Goal: Task Accomplishment & Management: Use online tool/utility

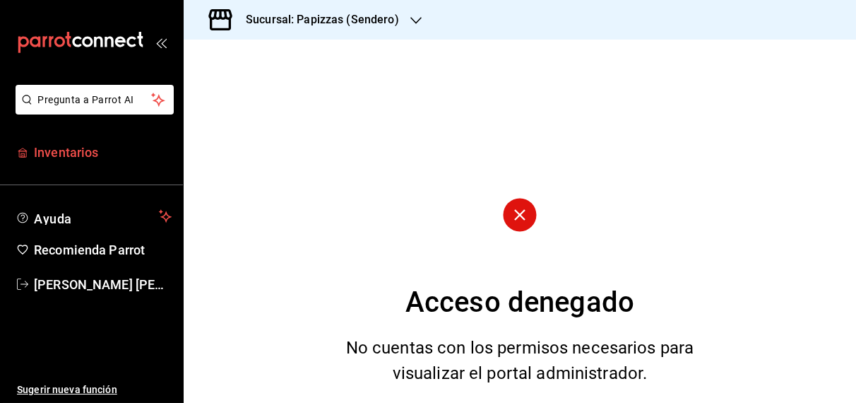
click at [75, 150] on span "Inventarios" at bounding box center [103, 152] width 138 height 19
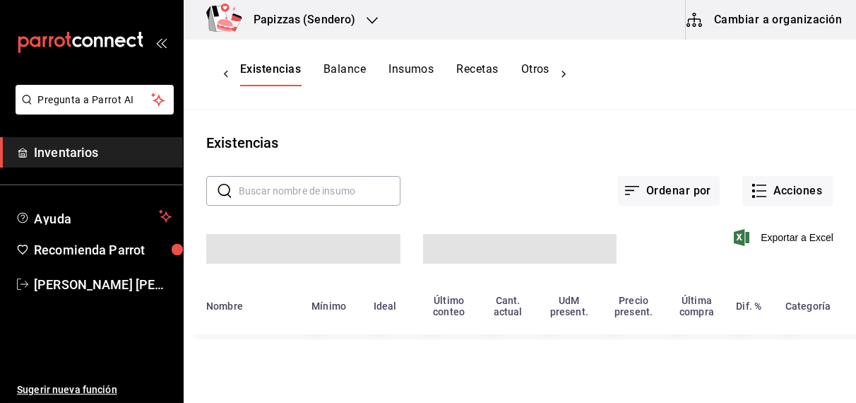
click at [501, 76] on div "Existencias Balance Insumos Recetas Otros" at bounding box center [394, 74] width 309 height 24
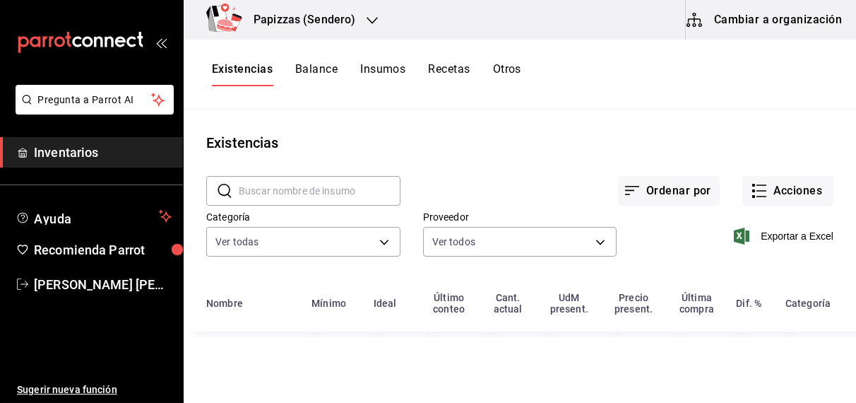
click at [372, 22] on icon "button" at bounding box center [372, 20] width 11 height 7
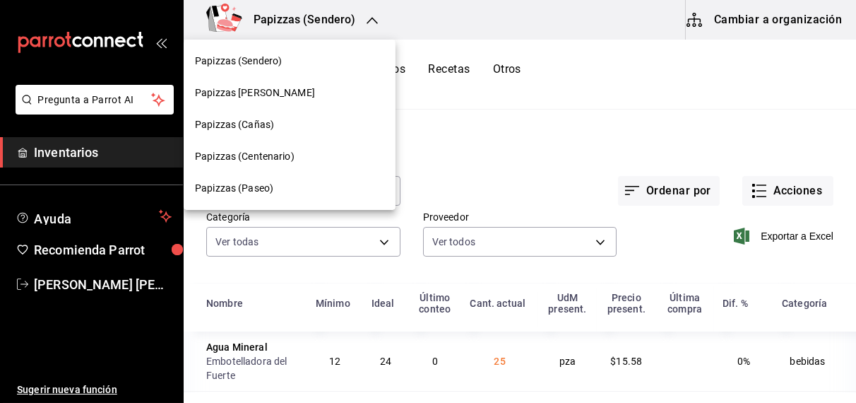
click at [254, 190] on span "Papizzas (Paseo)" at bounding box center [234, 188] width 78 height 15
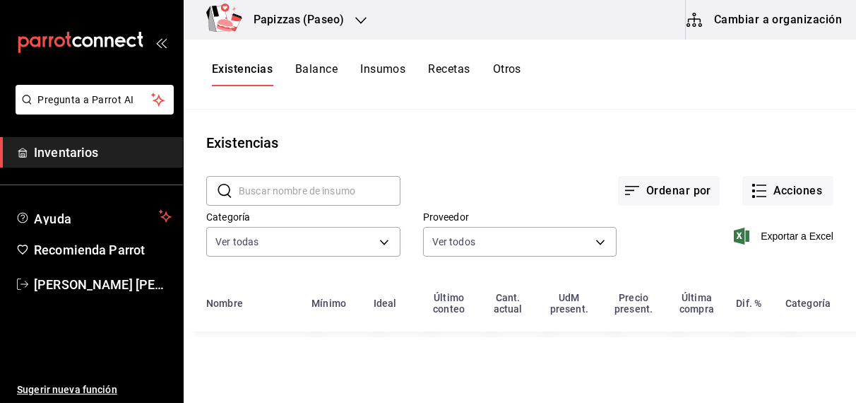
click at [494, 64] on div "Existencias Balance Insumos Recetas Otros" at bounding box center [366, 74] width 309 height 24
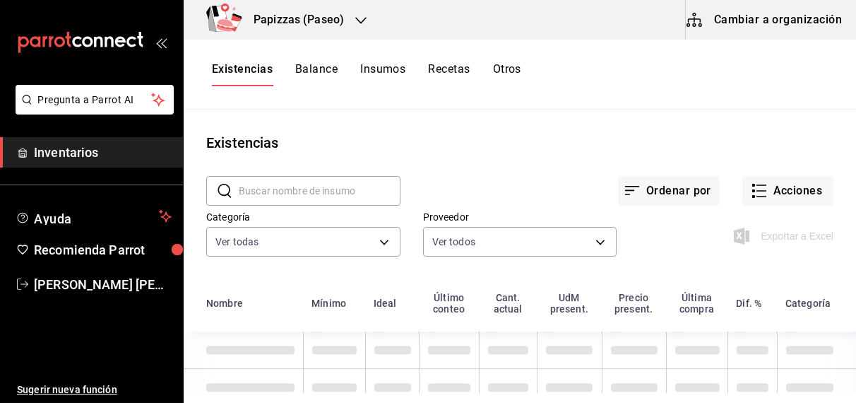
click at [510, 68] on button "Otros" at bounding box center [507, 74] width 28 height 24
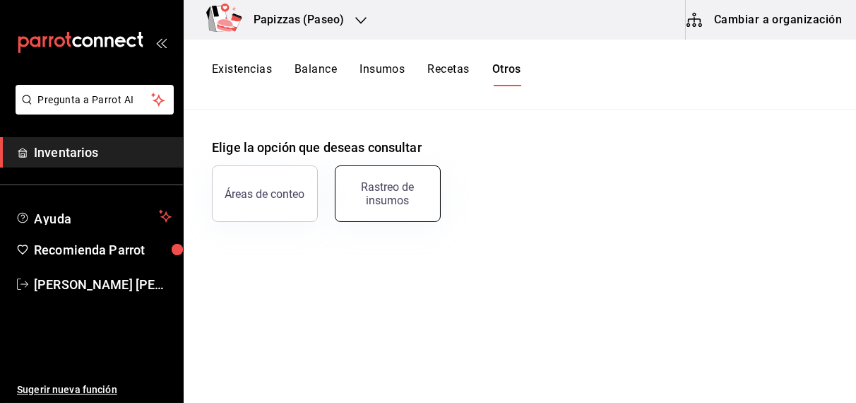
click at [411, 184] on div "Rastreo de insumos" at bounding box center [388, 193] width 88 height 27
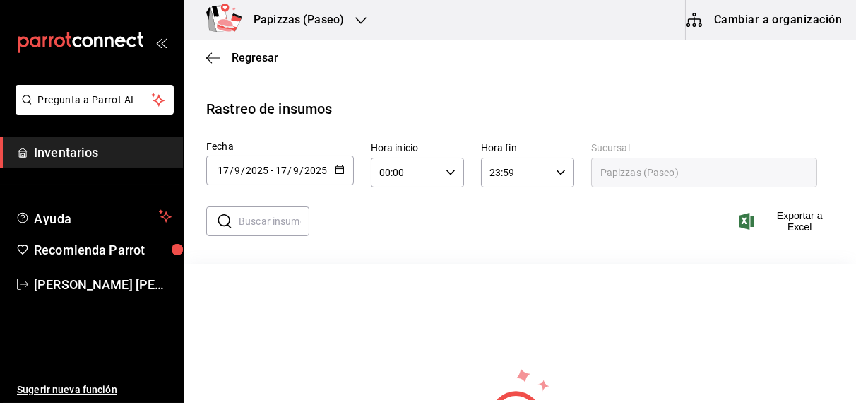
click at [340, 170] on icon "button" at bounding box center [340, 170] width 10 height 10
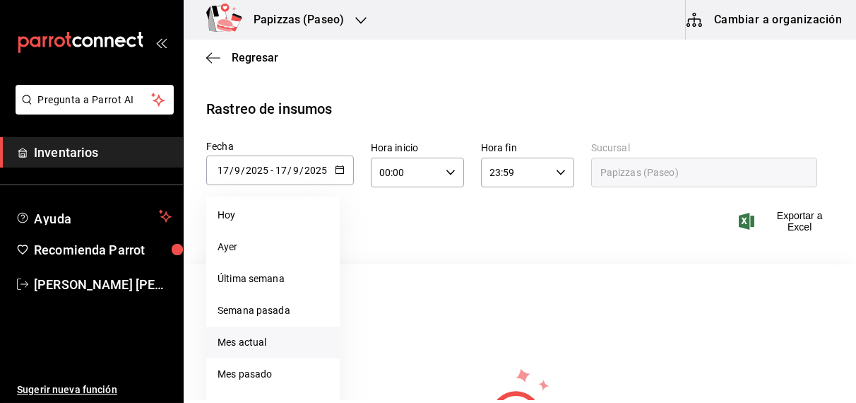
click at [263, 348] on li "Mes actual" at bounding box center [272, 342] width 133 height 32
type input "[DATE]"
type input "1"
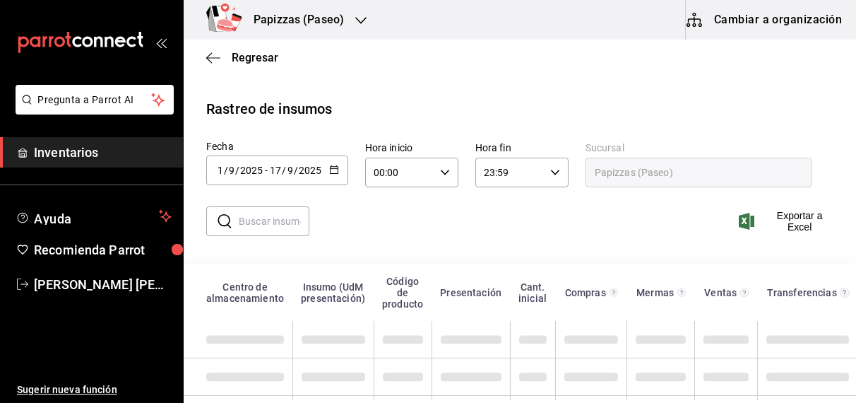
click at [267, 222] on input "text" at bounding box center [274, 221] width 71 height 28
type input "naranja"
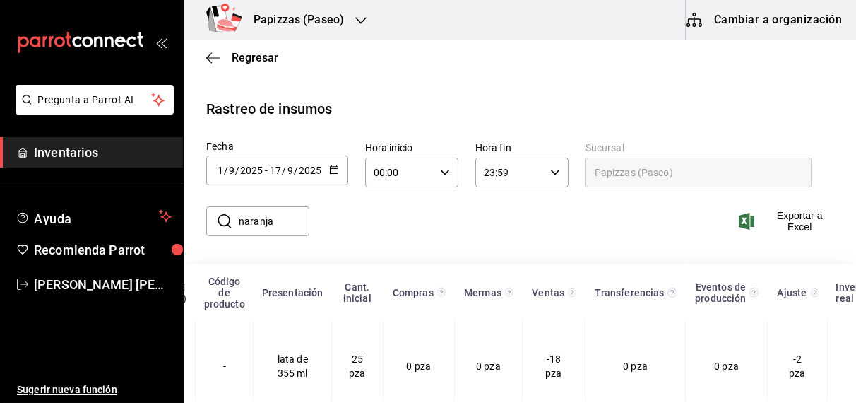
scroll to position [0, 246]
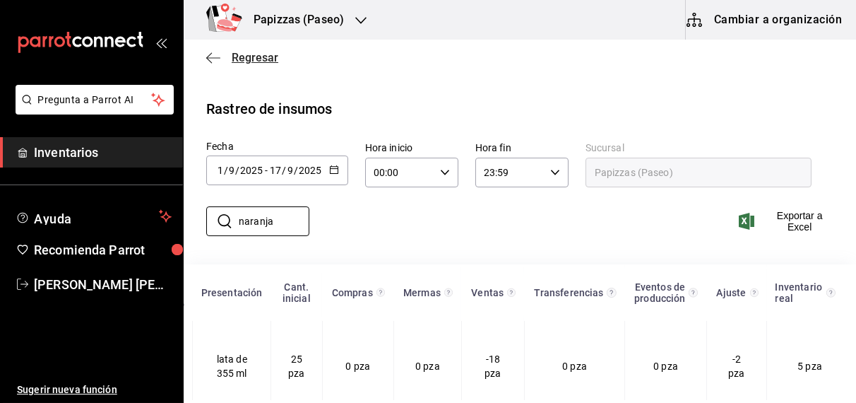
click at [260, 55] on span "Regresar" at bounding box center [255, 57] width 47 height 13
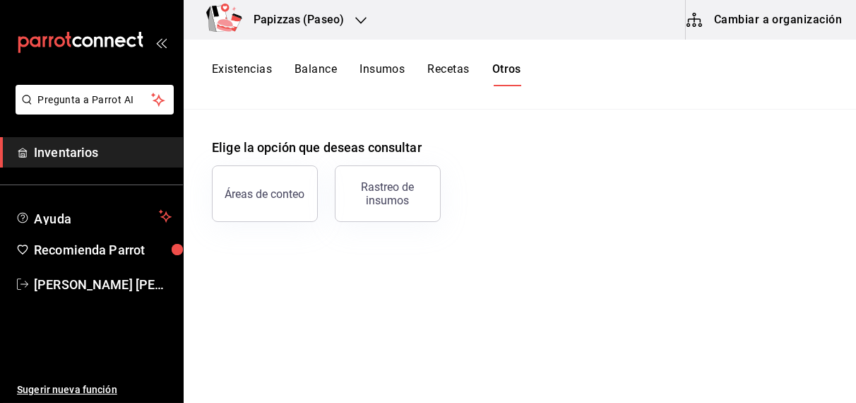
click at [242, 62] on button "Existencias" at bounding box center [242, 74] width 60 height 24
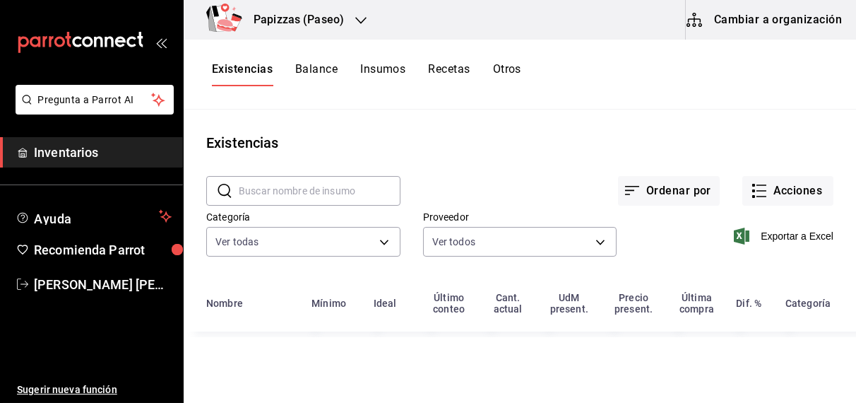
click at [271, 182] on input "text" at bounding box center [320, 191] width 162 height 28
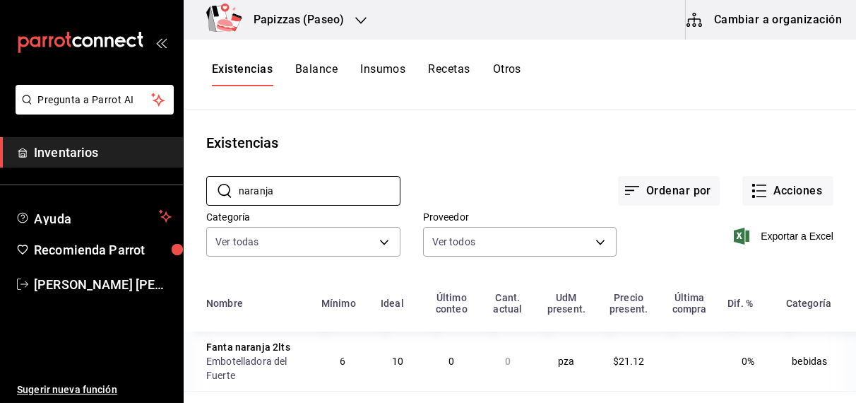
type input "naranja"
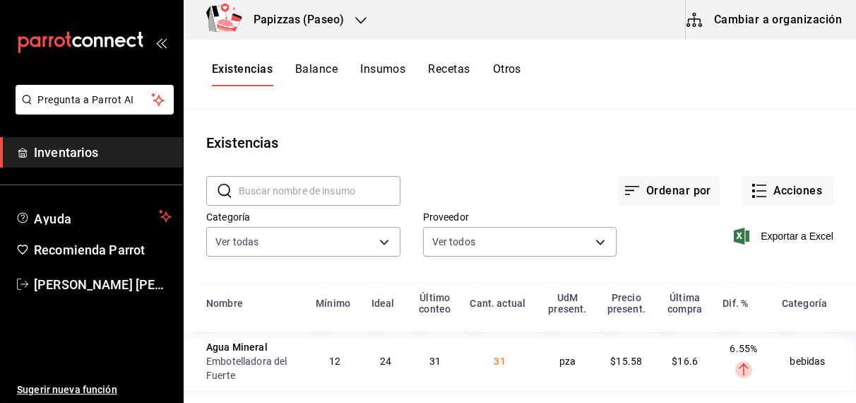
click at [317, 82] on button "Balance" at bounding box center [316, 74] width 42 height 24
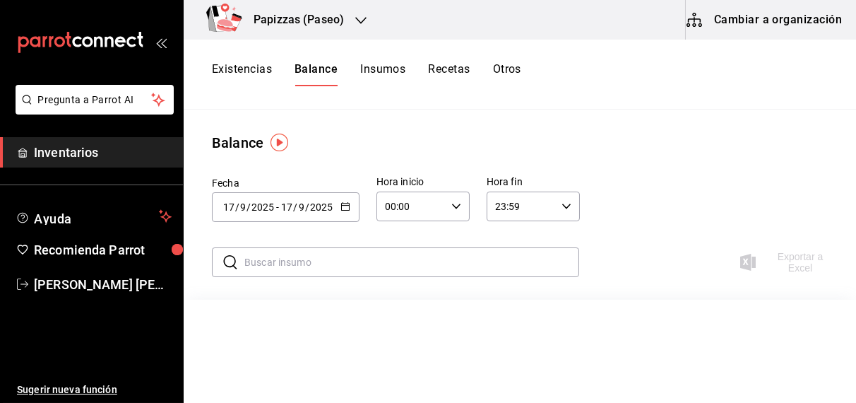
click at [323, 260] on input "text" at bounding box center [411, 262] width 335 height 28
click at [661, 179] on div "Fecha 2025-09-17 17 / 9 / 2025 - 2025-09-17 17 / 9 / 2025 Hora inicio 00:00 Hor…" at bounding box center [520, 197] width 672 height 88
click at [343, 208] on icon "button" at bounding box center [345, 206] width 10 height 10
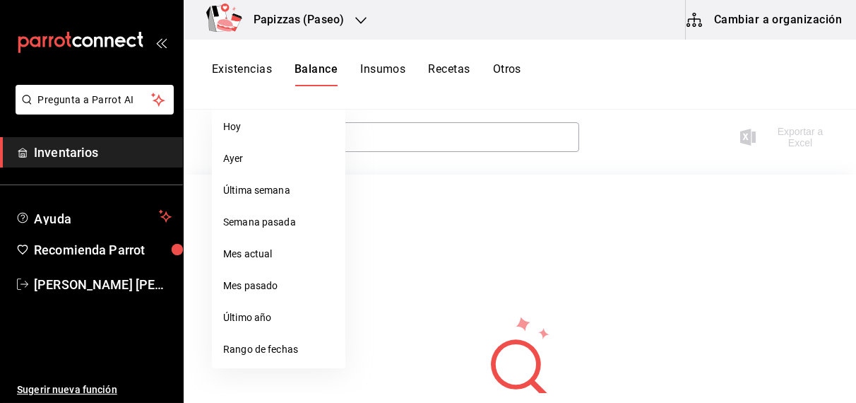
scroll to position [128, 0]
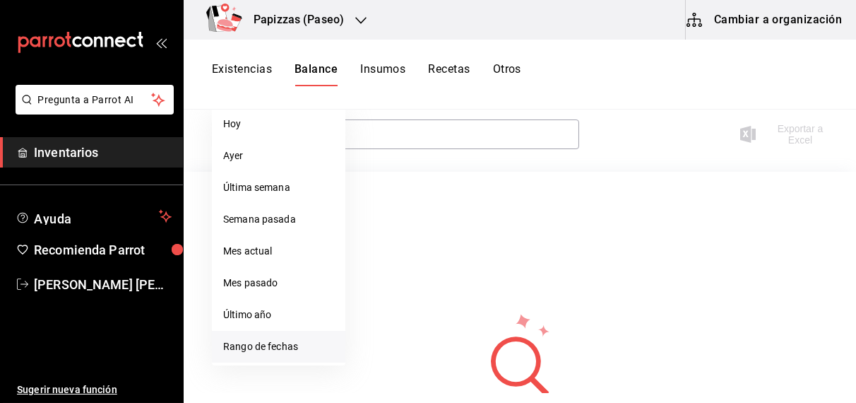
click at [270, 344] on li "Rango de fechas" at bounding box center [278, 347] width 133 height 32
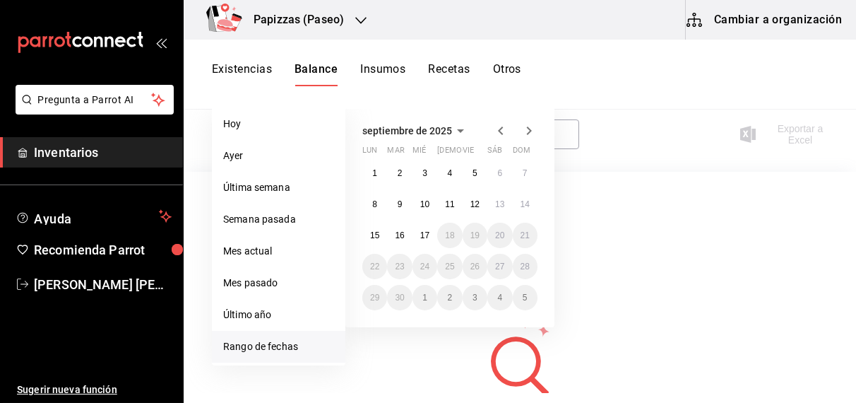
click at [508, 67] on button "Otros" at bounding box center [507, 74] width 28 height 24
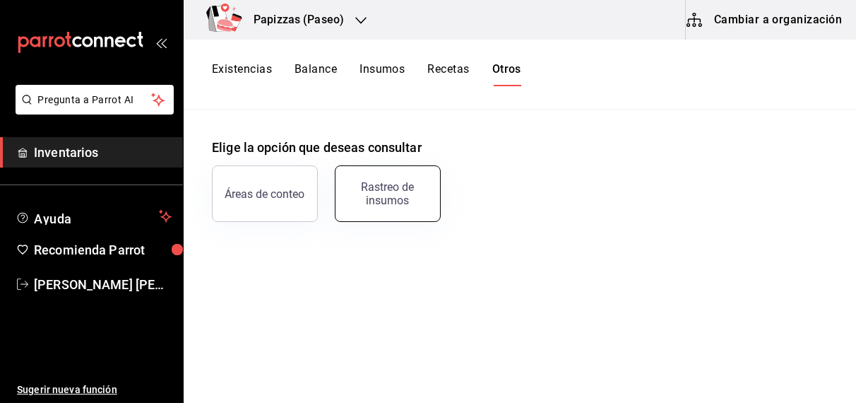
click at [392, 206] on button "Rastreo de insumos" at bounding box center [388, 193] width 106 height 57
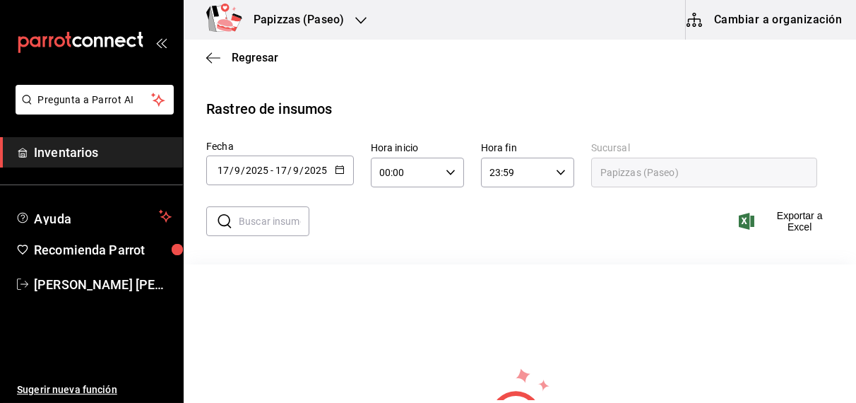
click at [335, 172] on icon "button" at bounding box center [340, 170] width 10 height 10
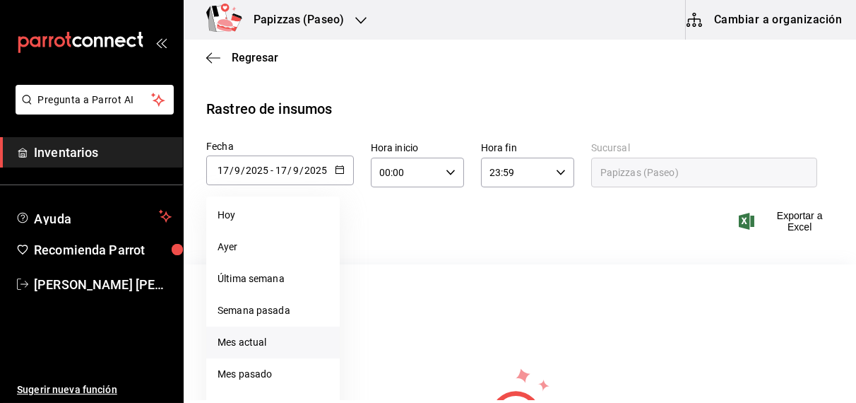
click at [261, 343] on li "Mes actual" at bounding box center [272, 342] width 133 height 32
type input "2025-09-01"
type input "1"
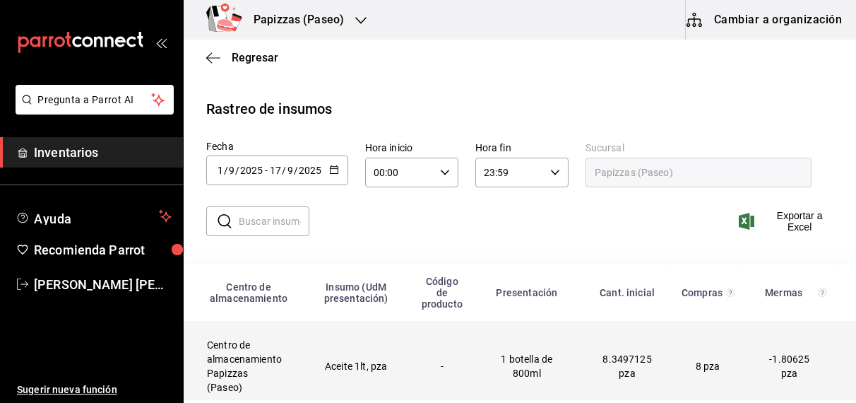
click at [379, 374] on td "Aceite 1lt, pza" at bounding box center [356, 366] width 114 height 91
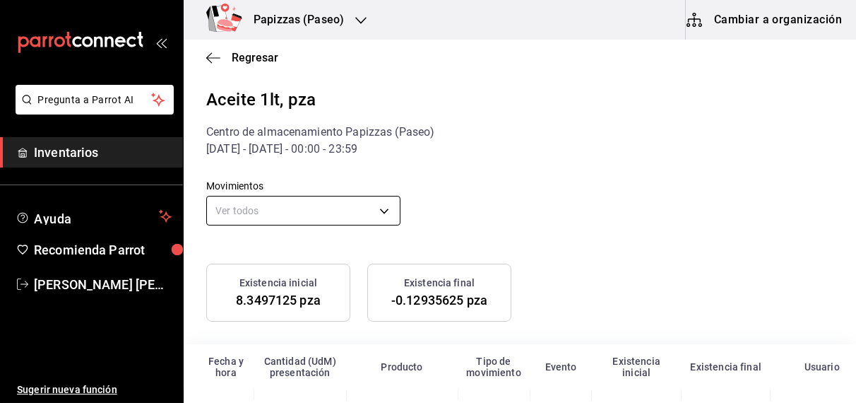
click at [341, 208] on body "Pregunta a Parrot AI Inventarios Ayuda Recomienda Parrot OBDULIA JANNETH CASTRO…" at bounding box center [428, 200] width 856 height 400
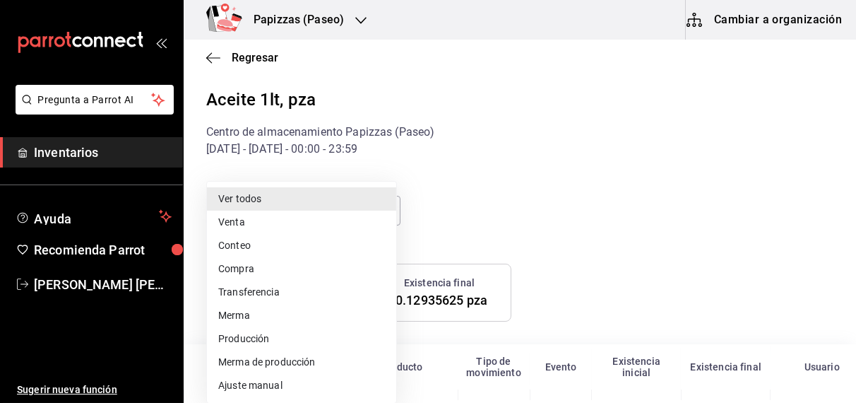
click at [288, 388] on li "Ajuste manual" at bounding box center [301, 385] width 189 height 23
type input "MANUAL_ADJUSTMENT"
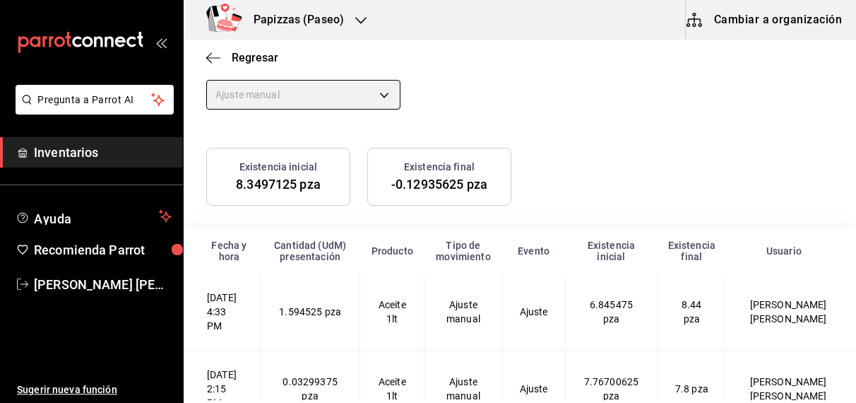
scroll to position [171, 0]
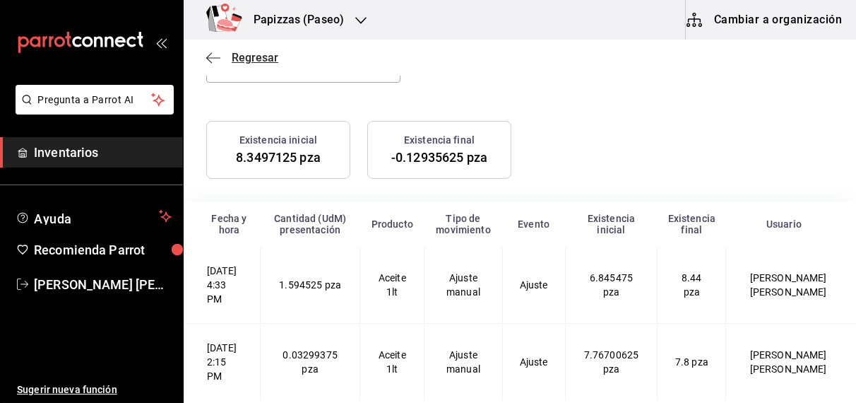
click at [254, 57] on span "Regresar" at bounding box center [255, 57] width 47 height 13
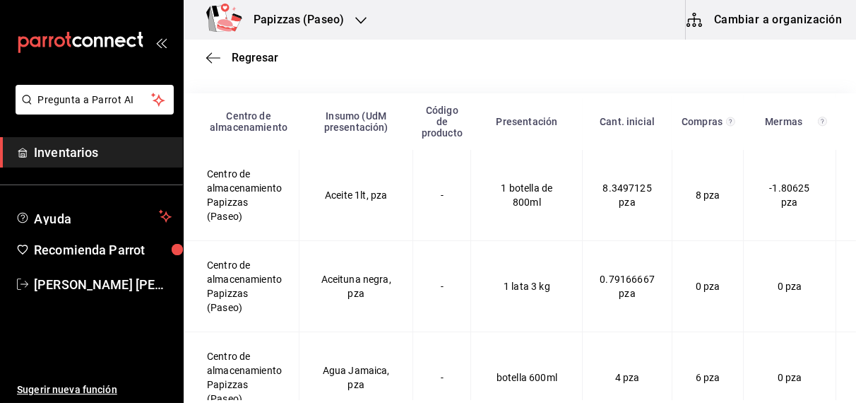
click at [254, 57] on span "Regresar" at bounding box center [255, 57] width 47 height 13
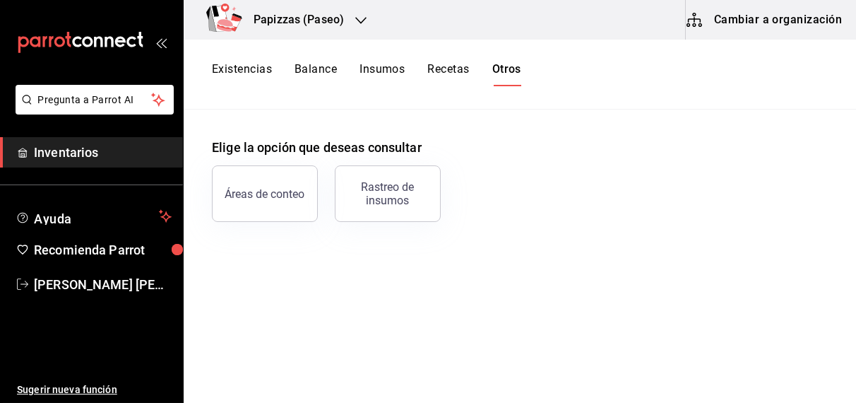
click at [319, 69] on button "Balance" at bounding box center [316, 74] width 42 height 24
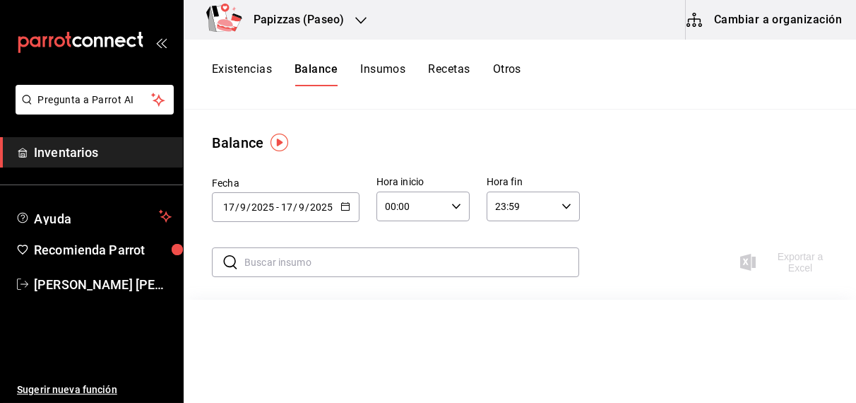
click at [343, 206] on icon "button" at bounding box center [345, 206] width 10 height 10
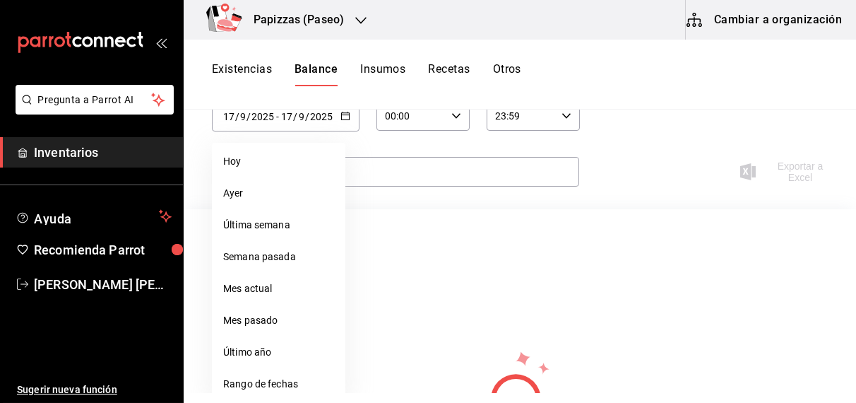
scroll to position [148, 0]
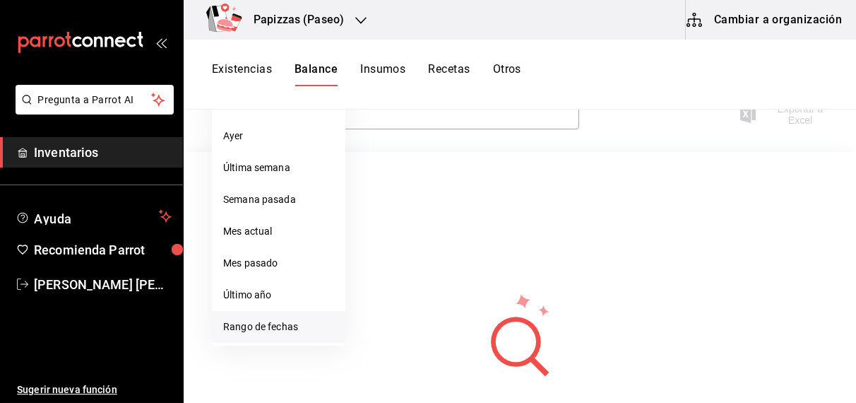
click at [268, 333] on li "Rango de fechas" at bounding box center [278, 327] width 133 height 32
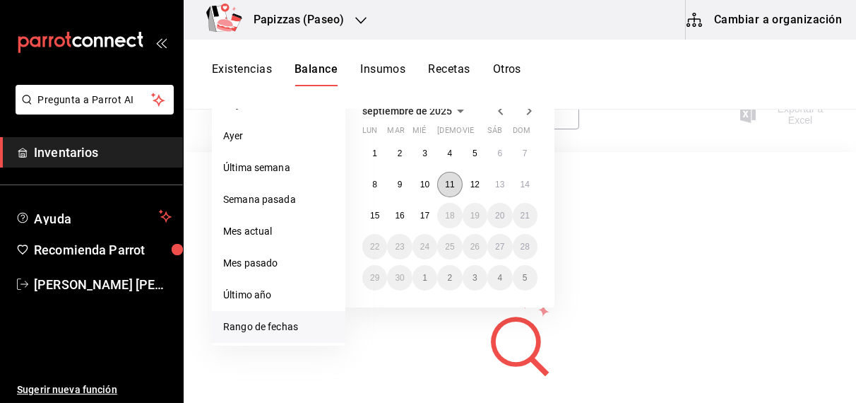
click at [451, 179] on abbr "11" at bounding box center [449, 184] width 9 height 10
click at [428, 215] on abbr "17" at bounding box center [424, 215] width 9 height 10
type input "2025-09-11"
type input "11"
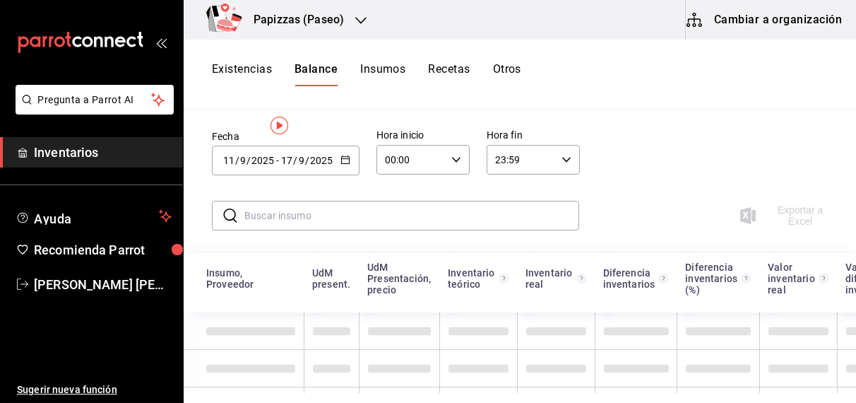
scroll to position [16, 0]
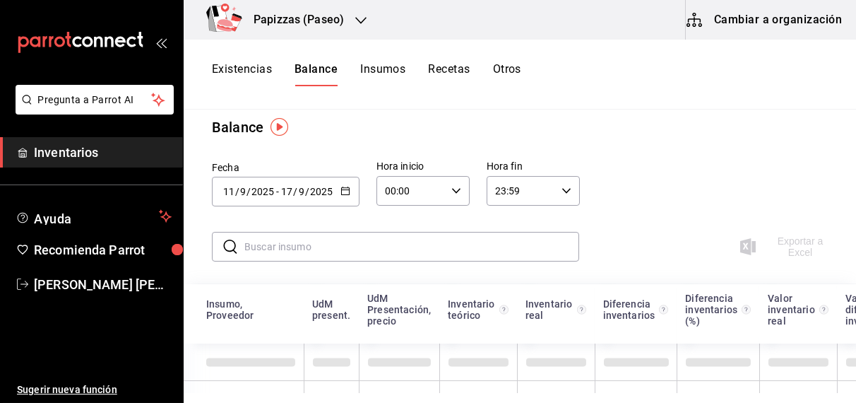
click at [454, 190] on icon "button" at bounding box center [456, 191] width 10 height 10
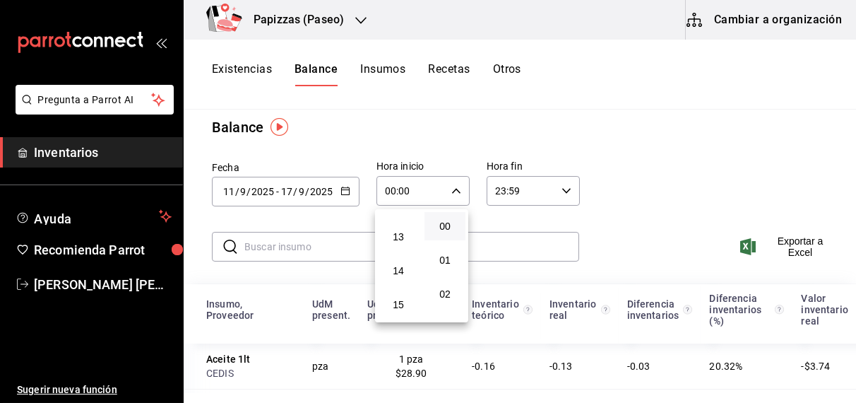
scroll to position [451, 0]
click at [398, 253] on span "14" at bounding box center [398, 249] width 24 height 11
click at [444, 247] on span "15" at bounding box center [445, 243] width 24 height 11
type input "14:15"
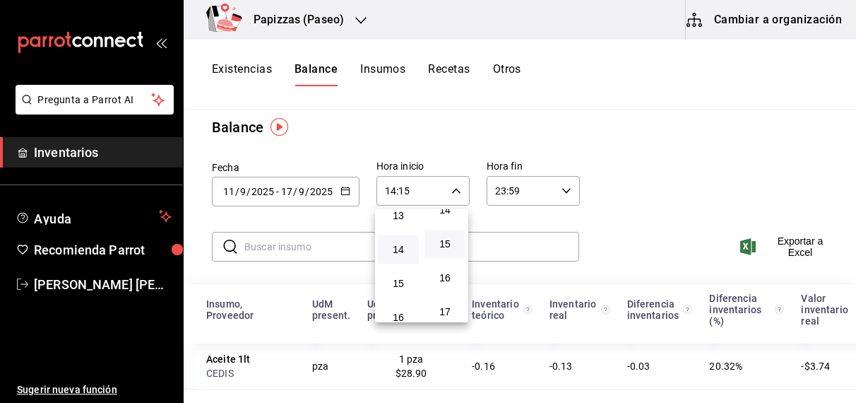
click at [773, 128] on div at bounding box center [428, 201] width 856 height 403
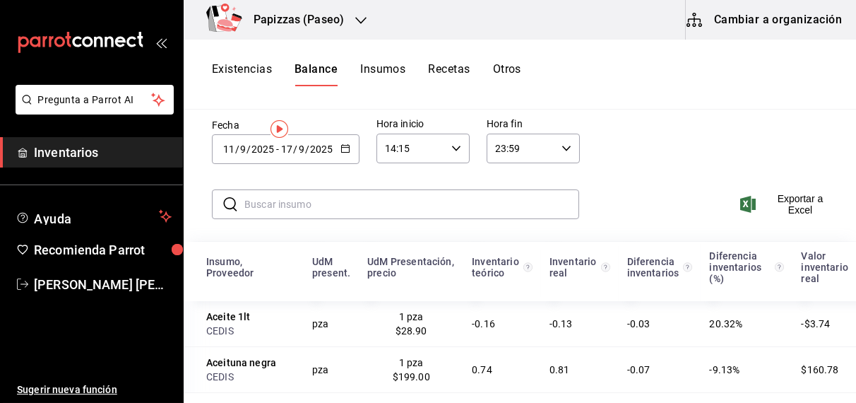
scroll to position [0, 0]
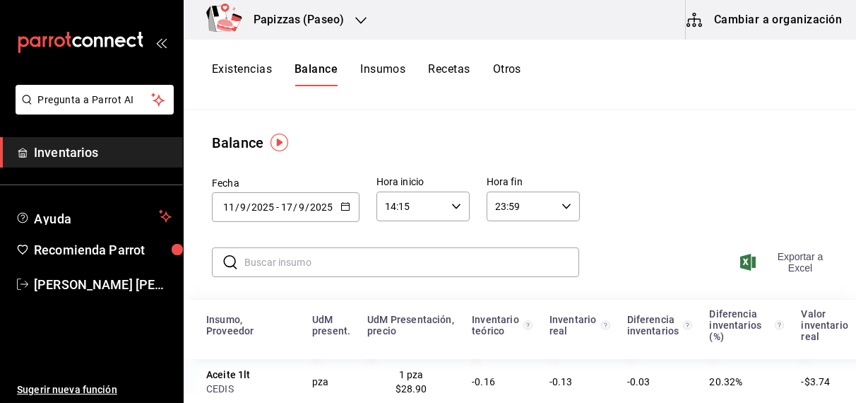
click at [792, 259] on span "Exportar a Excel" at bounding box center [788, 262] width 90 height 23
click at [229, 73] on button "Existencias" at bounding box center [242, 74] width 60 height 24
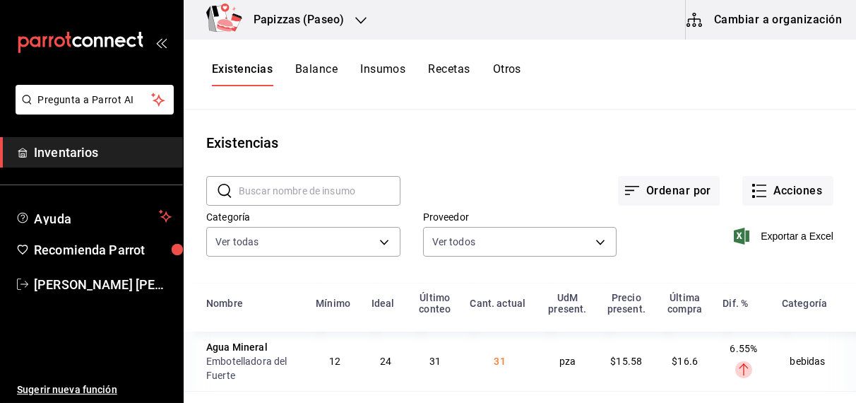
click at [290, 191] on input "text" at bounding box center [320, 191] width 162 height 28
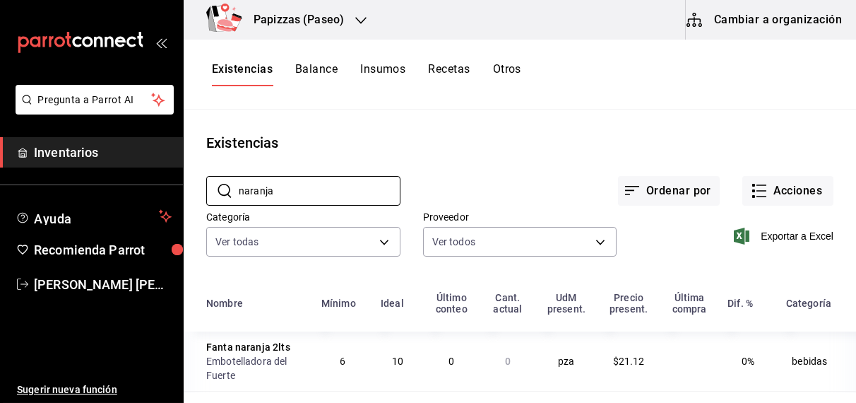
type input "naranja"
click at [320, 25] on h3 "Papizzas (Paseo)" at bounding box center [293, 19] width 102 height 17
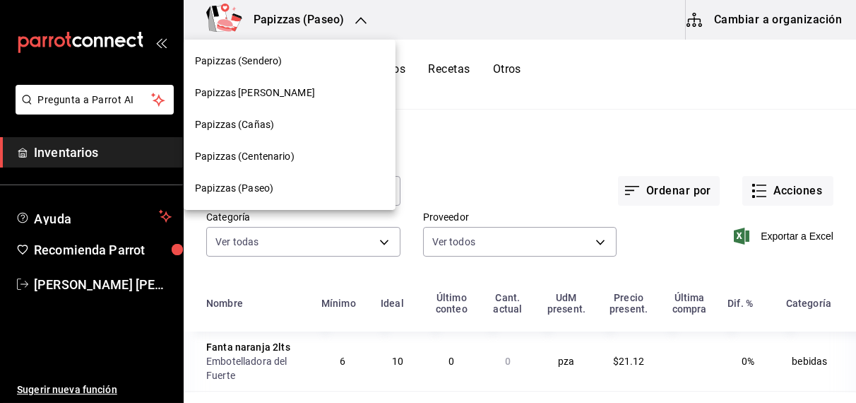
click at [273, 60] on span "Papizzas (Sendero)" at bounding box center [238, 61] width 87 height 15
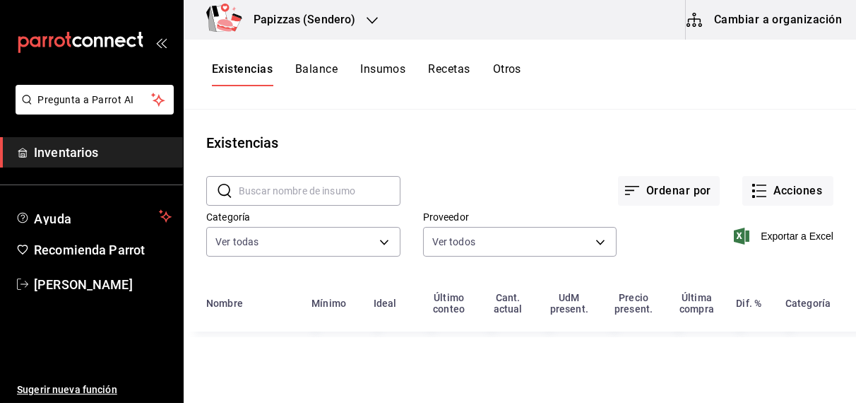
click at [328, 188] on input "text" at bounding box center [320, 191] width 162 height 28
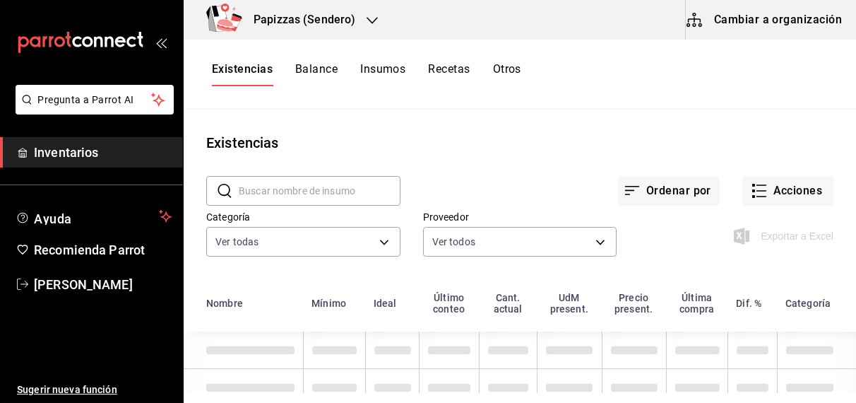
type input "n"
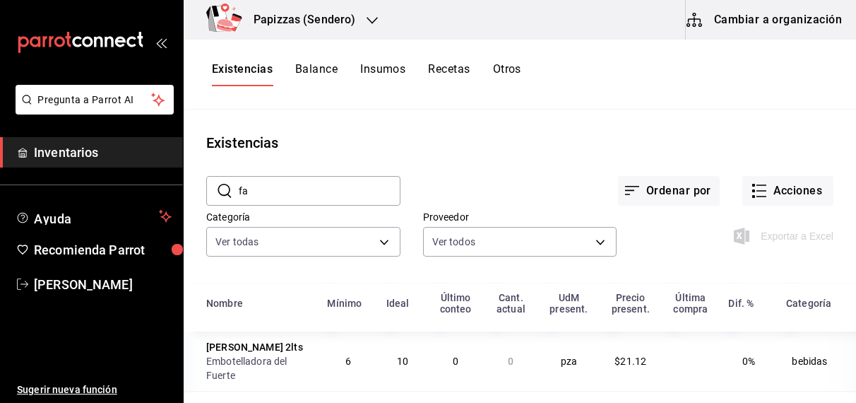
type input "f"
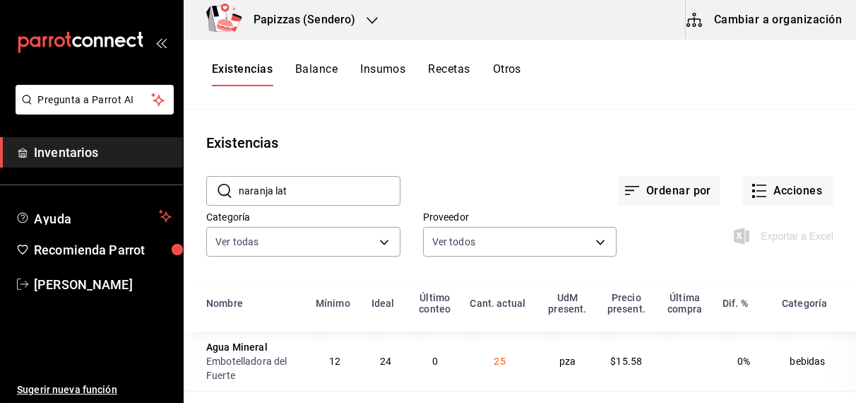
type input "naranja lata"
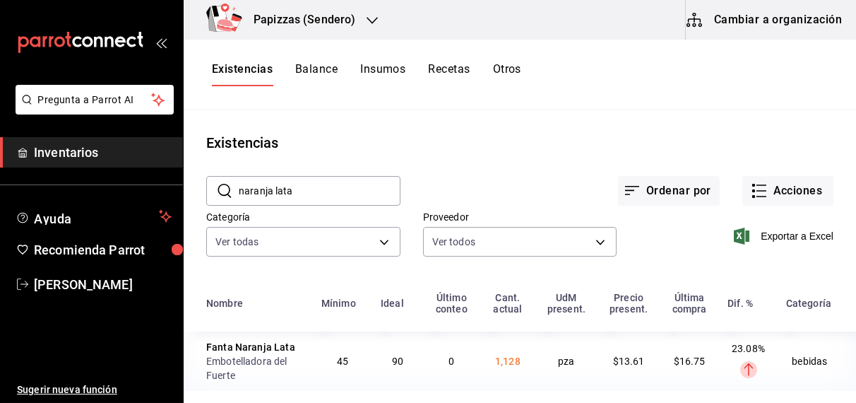
scroll to position [4, 0]
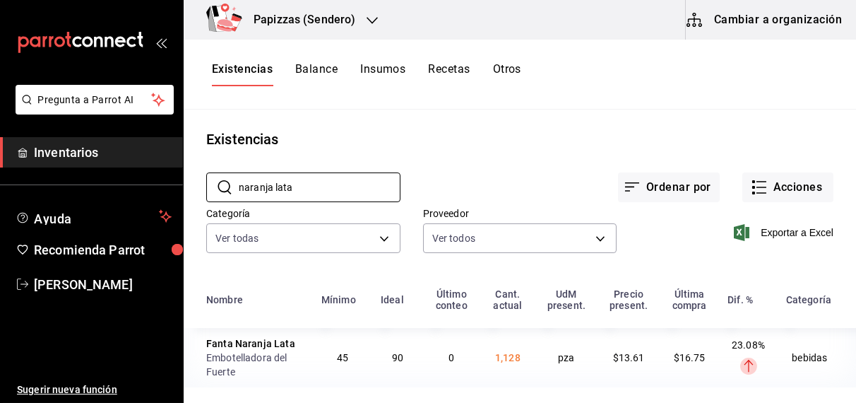
click at [516, 66] on button "Otros" at bounding box center [507, 74] width 28 height 24
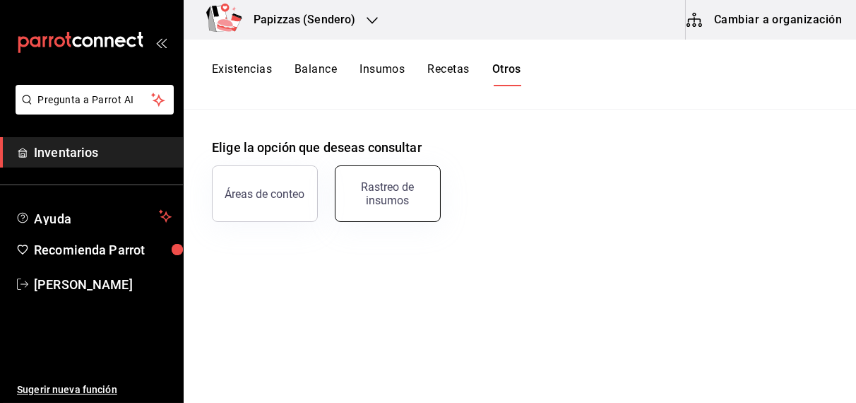
click at [409, 189] on div "Rastreo de insumos" at bounding box center [388, 193] width 88 height 27
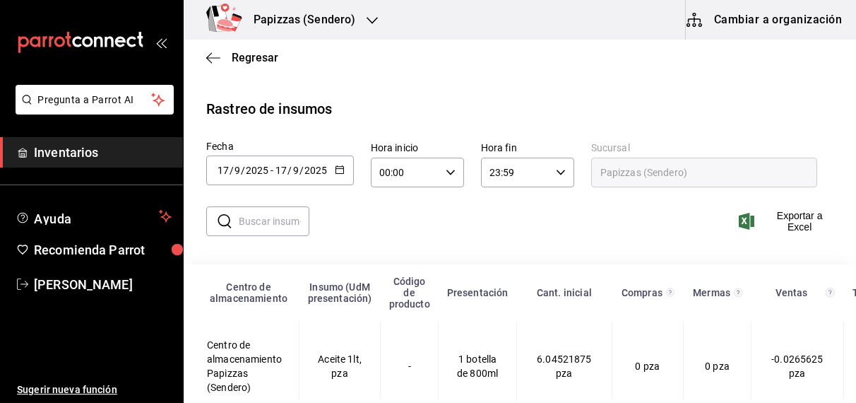
click at [337, 165] on \(Stroke\) "button" at bounding box center [337, 165] width 1 height 1
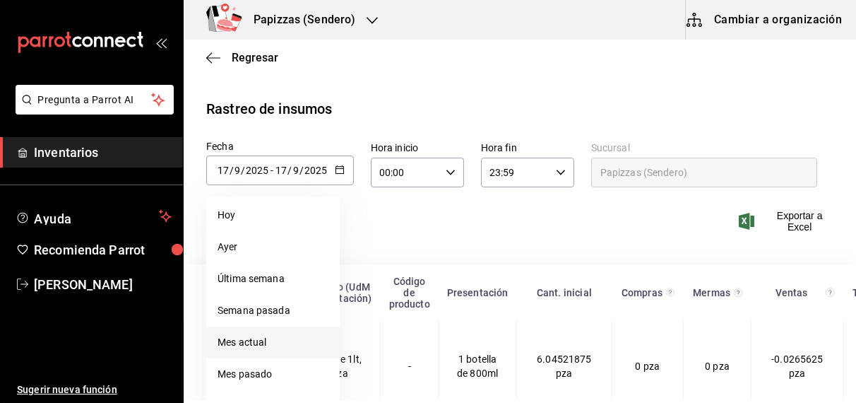
click at [254, 348] on li "Mes actual" at bounding box center [272, 342] width 133 height 32
type input "2025-09-01"
type input "1"
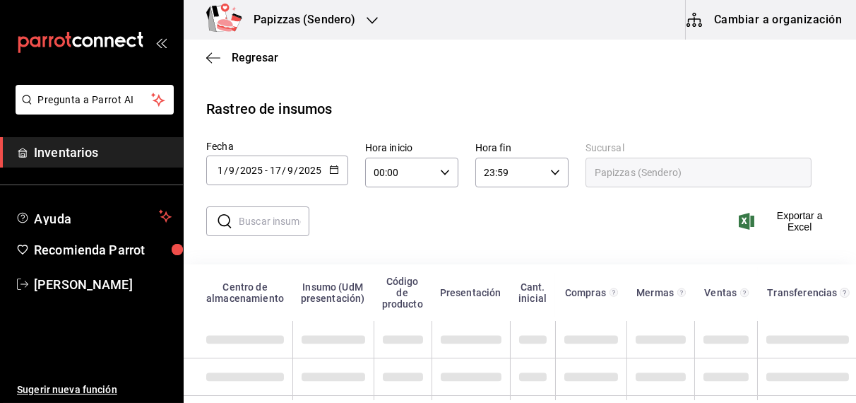
click at [272, 216] on input "text" at bounding box center [274, 221] width 71 height 28
type input "naranja"
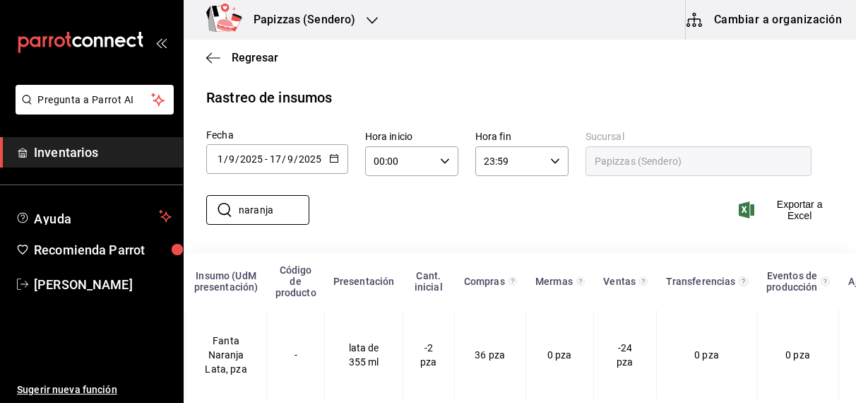
scroll to position [0, 71]
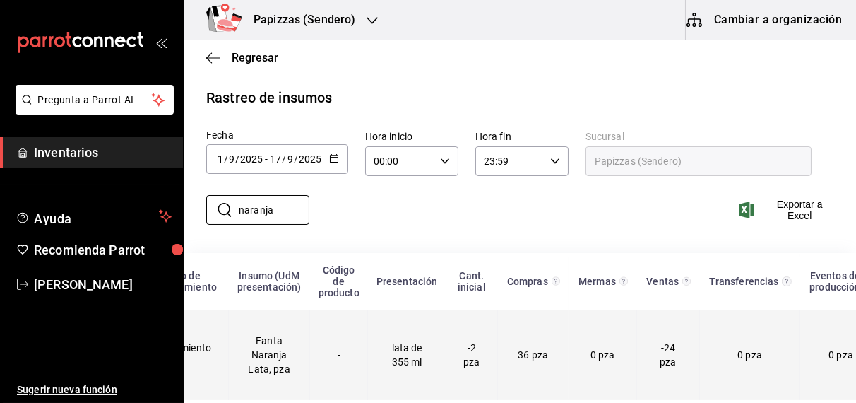
click at [602, 349] on span "0 pza" at bounding box center [602, 354] width 25 height 11
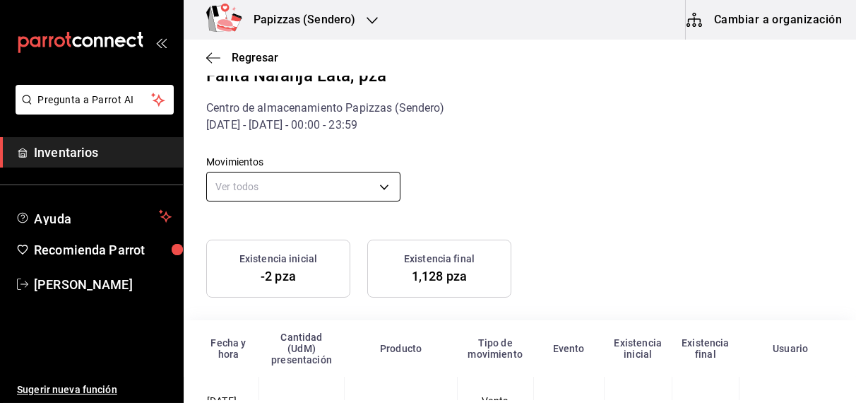
click at [381, 179] on body "Pregunta a Parrot AI Inventarios Ayuda Recomienda Parrot OBDULIA JANNETH CASTRO…" at bounding box center [428, 200] width 856 height 400
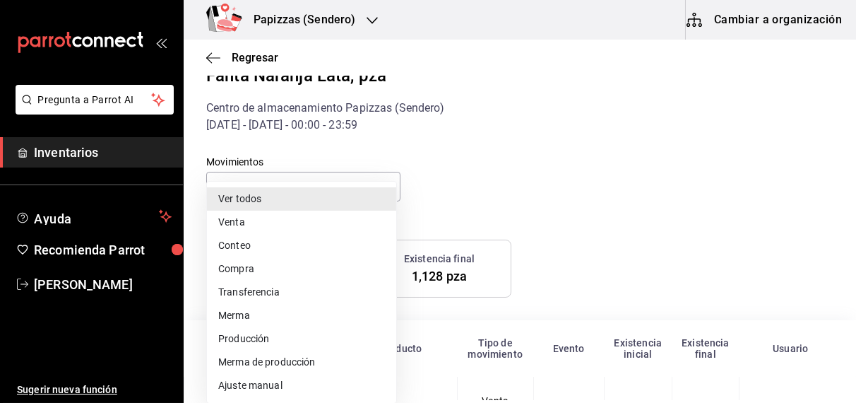
click at [249, 390] on li "Ajuste manual" at bounding box center [301, 385] width 189 height 23
type input "MANUAL_ADJUSTMENT"
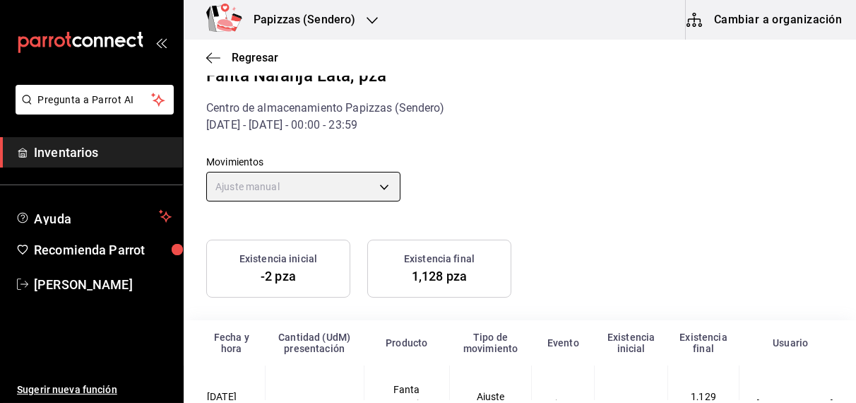
scroll to position [81, 0]
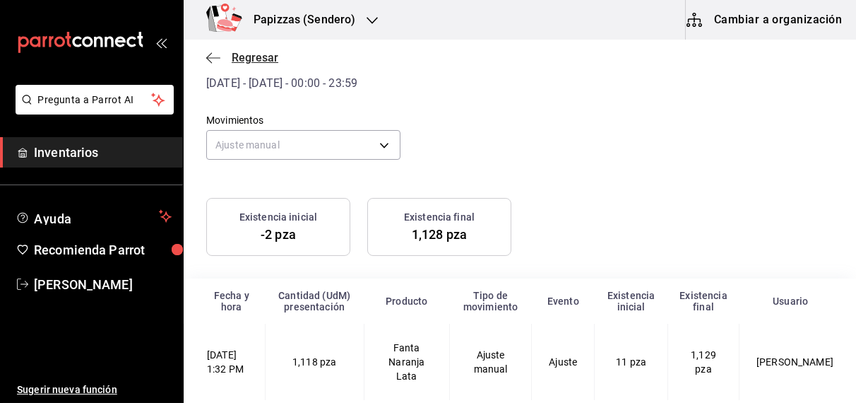
click at [253, 56] on span "Regresar" at bounding box center [255, 57] width 47 height 13
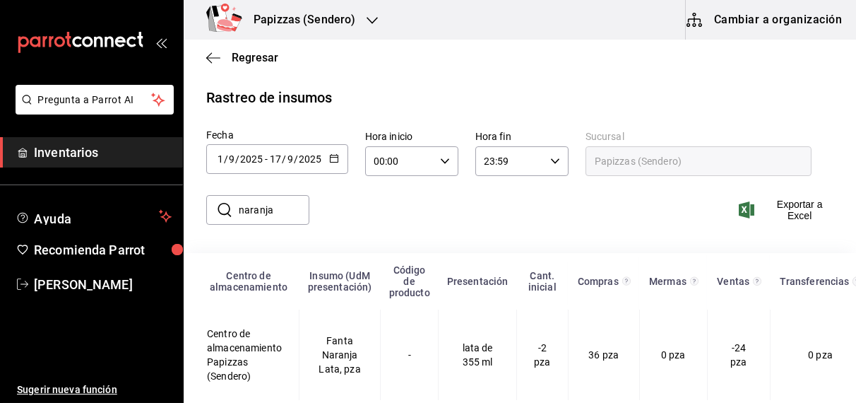
scroll to position [24, 0]
click at [261, 59] on span "Regresar" at bounding box center [255, 57] width 47 height 13
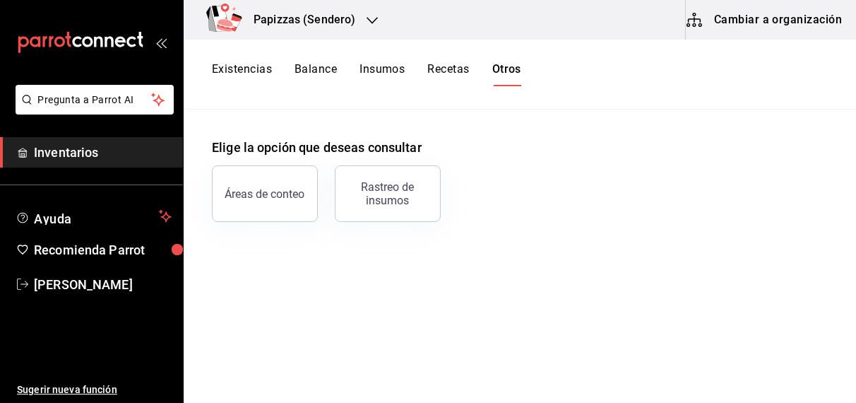
click at [251, 68] on button "Existencias" at bounding box center [242, 74] width 60 height 24
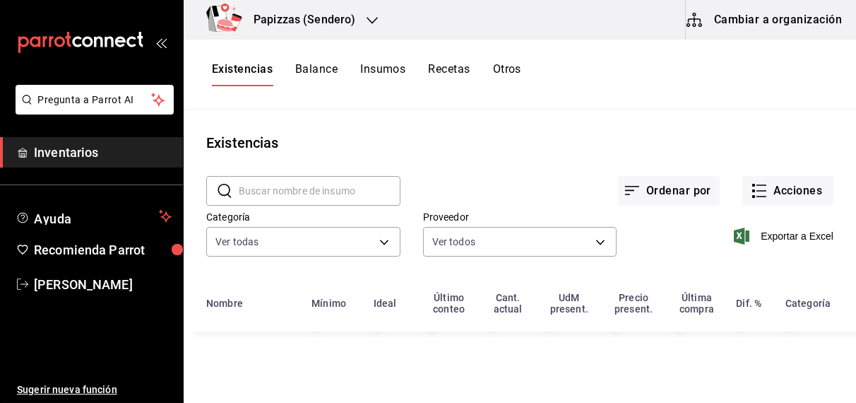
click at [343, 17] on h3 "Papizzas (Sendero)" at bounding box center [298, 19] width 113 height 17
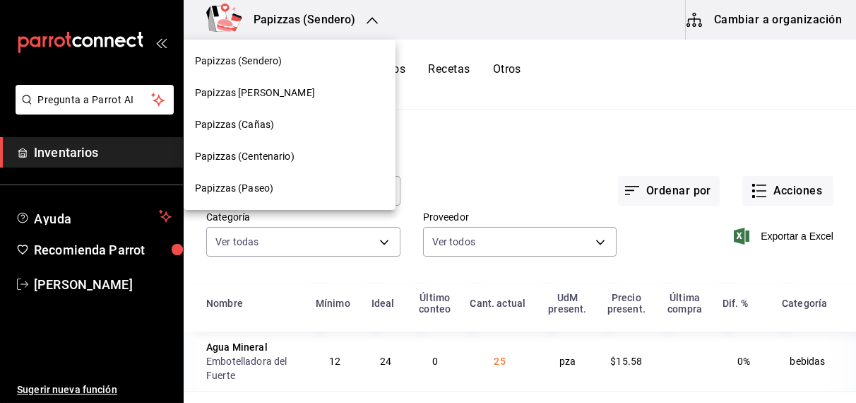
click at [255, 189] on span "Papizzas (Paseo)" at bounding box center [234, 188] width 78 height 15
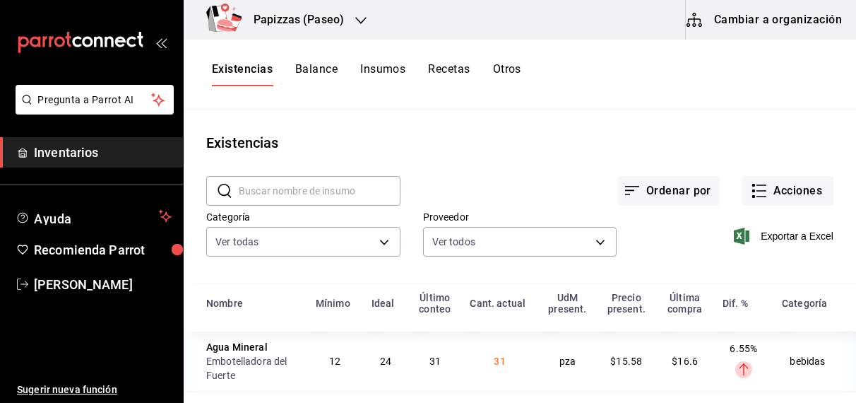
click at [785, 141] on div "Existencias" at bounding box center [520, 142] width 672 height 21
click at [755, 64] on div "Existencias Balance Insumos Recetas Otros" at bounding box center [520, 74] width 672 height 24
